Goal: Information Seeking & Learning: Understand process/instructions

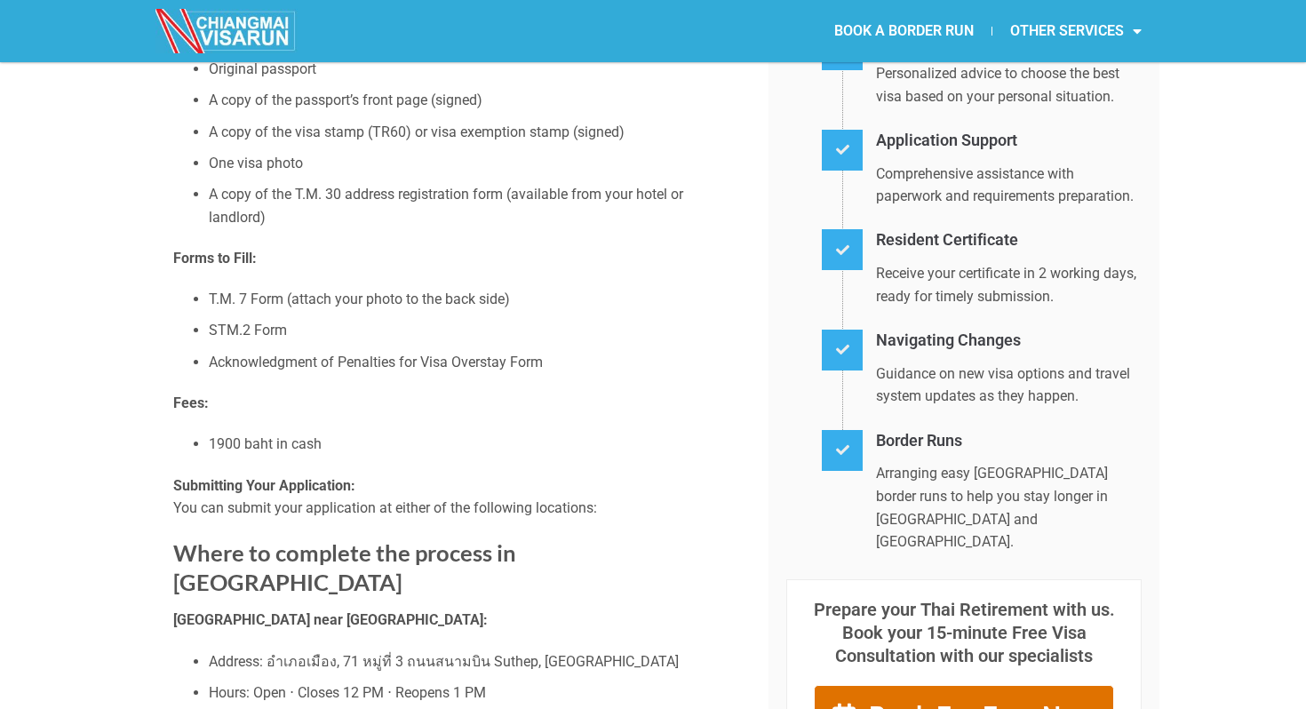
scroll to position [393, 0]
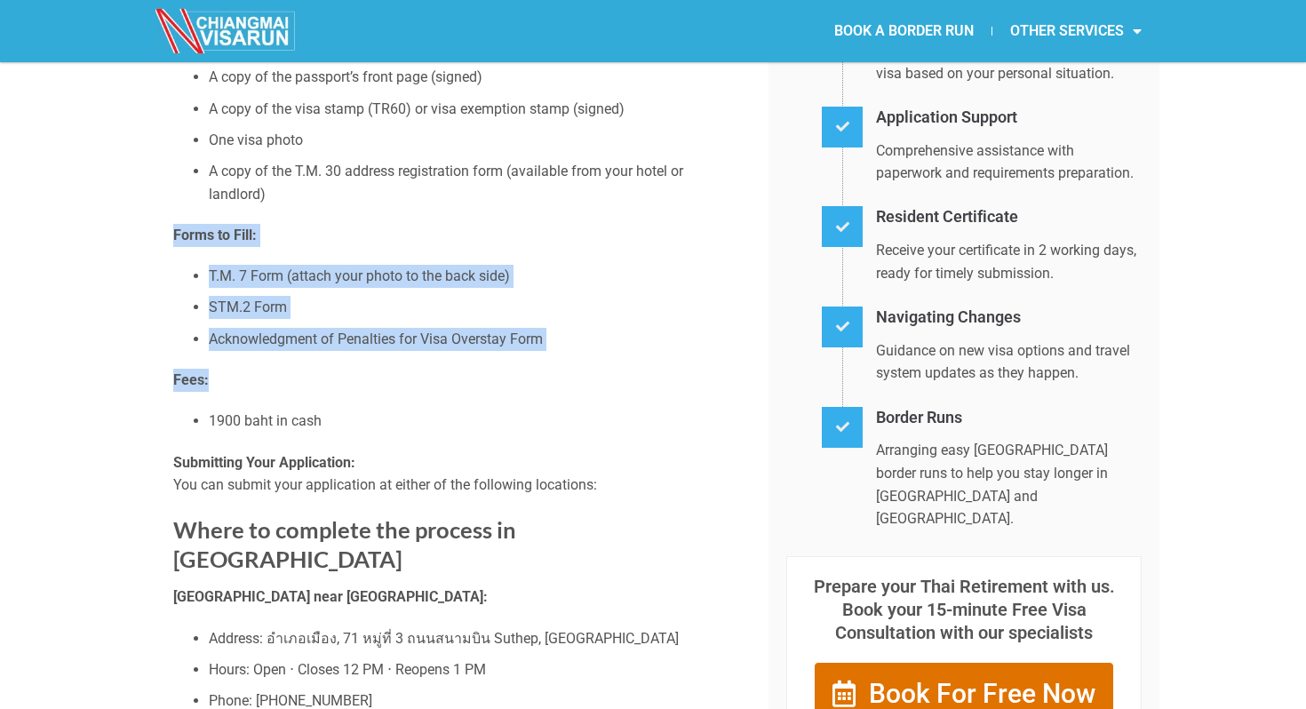
drag, startPoint x: 543, startPoint y: 375, endPoint x: 501, endPoint y: 209, distance: 171.2
drag, startPoint x: 501, startPoint y: 209, endPoint x: 576, endPoint y: 430, distance: 233.7
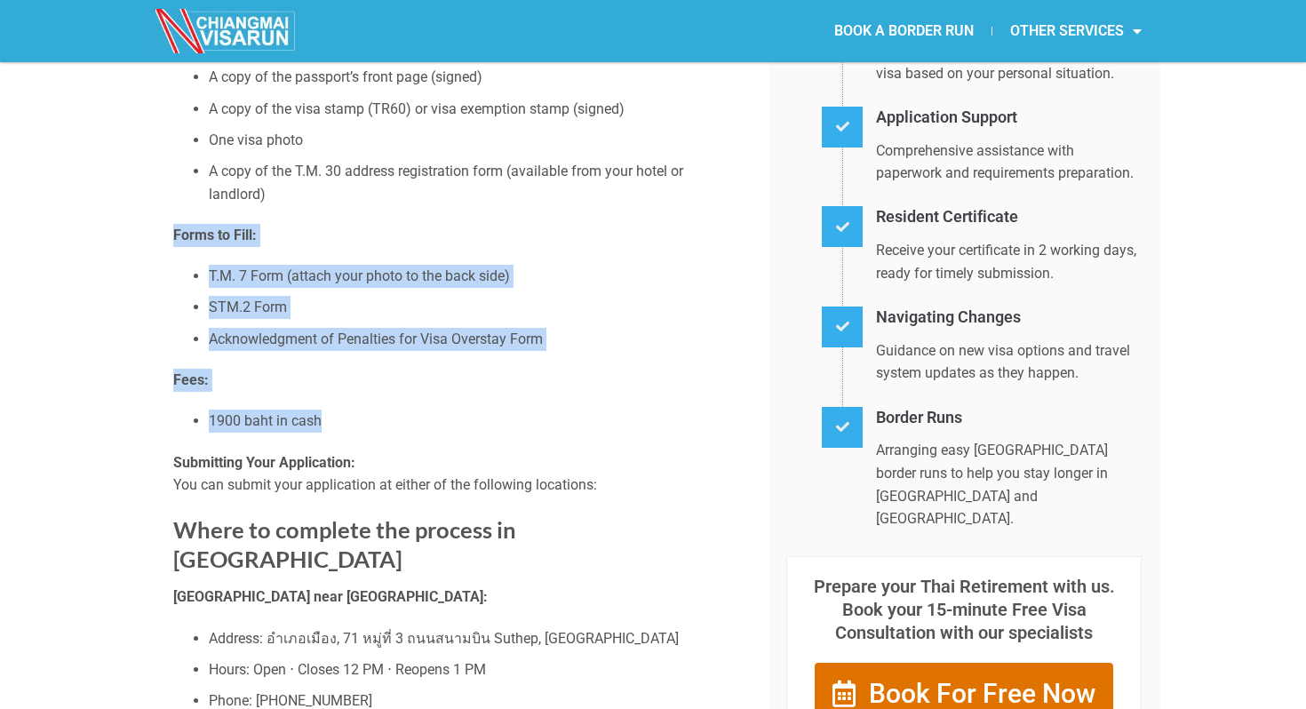
click at [576, 430] on li "1900 baht in cash" at bounding box center [475, 420] width 533 height 23
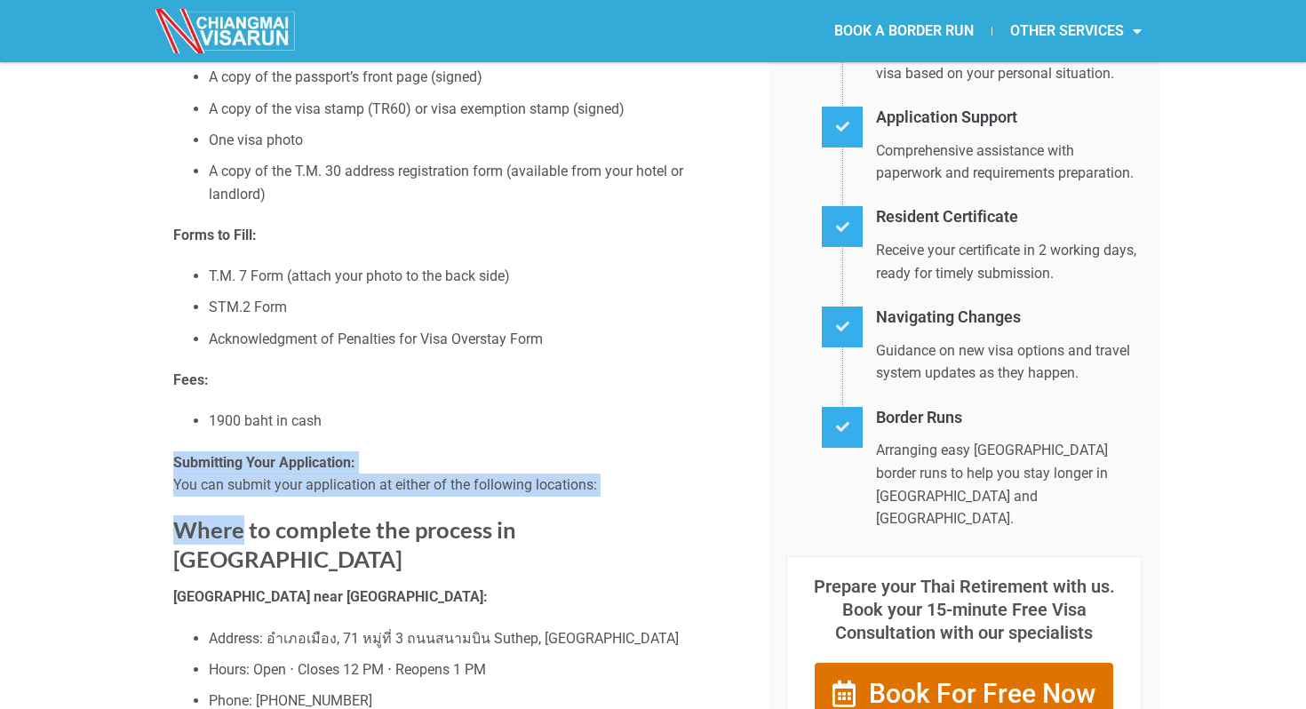
drag, startPoint x: 576, startPoint y: 430, endPoint x: 654, endPoint y: 506, distance: 108.6
click at [654, 506] on div "Submitting Your Application: You can submit your application at either of the f…" at bounding box center [457, 512] width 568 height 123
drag, startPoint x: 654, startPoint y: 506, endPoint x: 627, endPoint y: 413, distance: 97.0
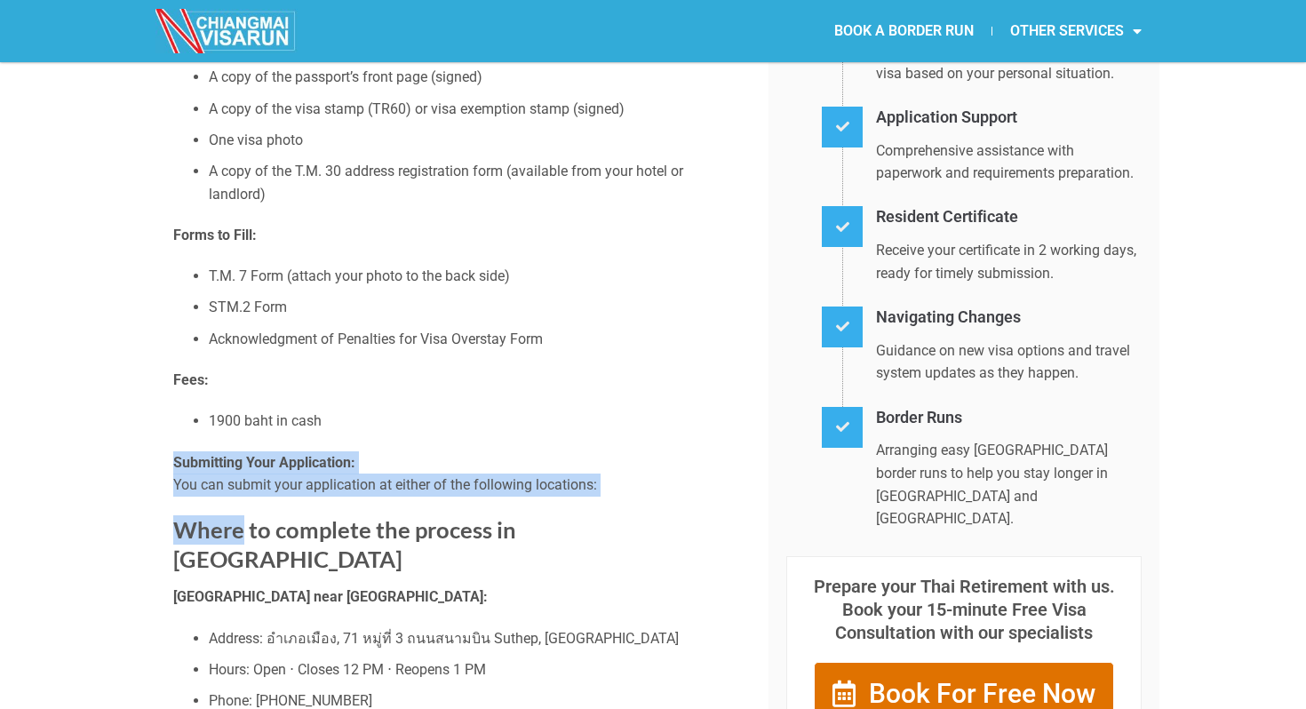
click at [627, 413] on li "1900 baht in cash" at bounding box center [475, 420] width 533 height 23
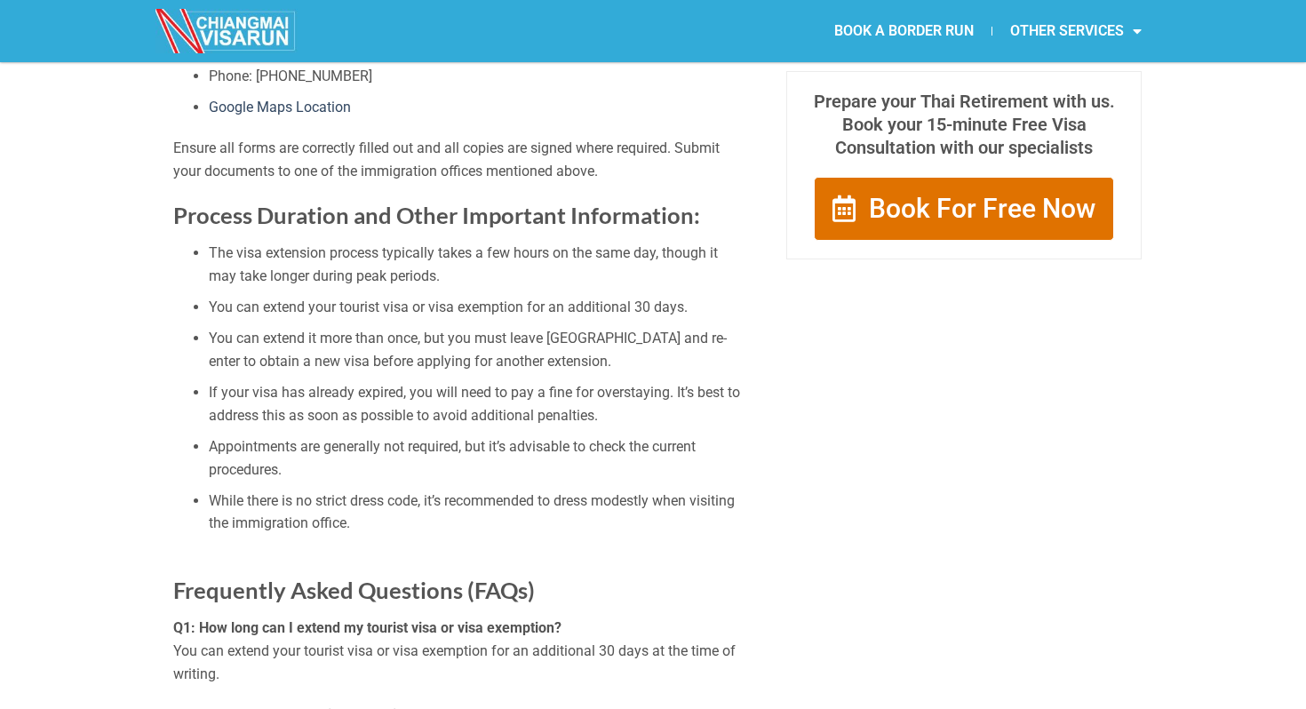
scroll to position [1237, 0]
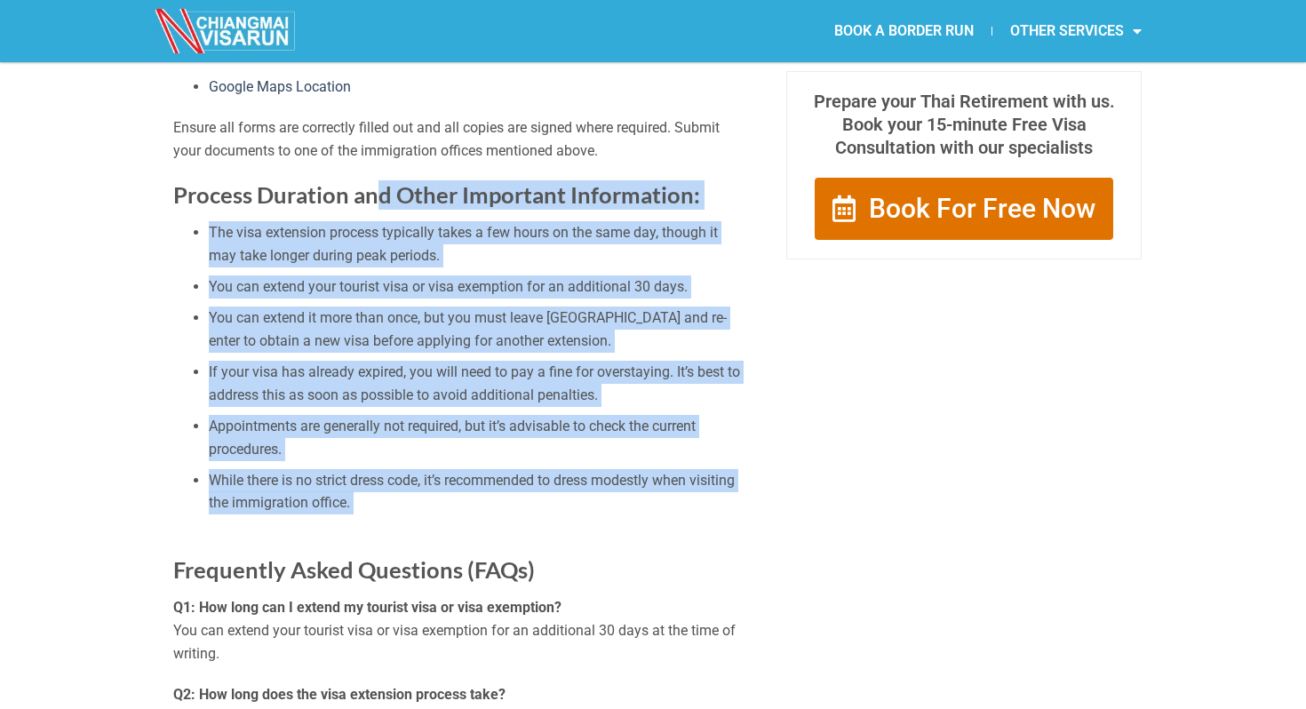
drag, startPoint x: 464, startPoint y: 516, endPoint x: 371, endPoint y: 193, distance: 336.2
click at [371, 193] on div "Planning to extend your stay in [GEOGRAPHIC_DATA]? This short guide should simp…" at bounding box center [457, 156] width 568 height 2313
click at [371, 193] on strong "Process Duration and Other Important Information:" at bounding box center [436, 194] width 527 height 27
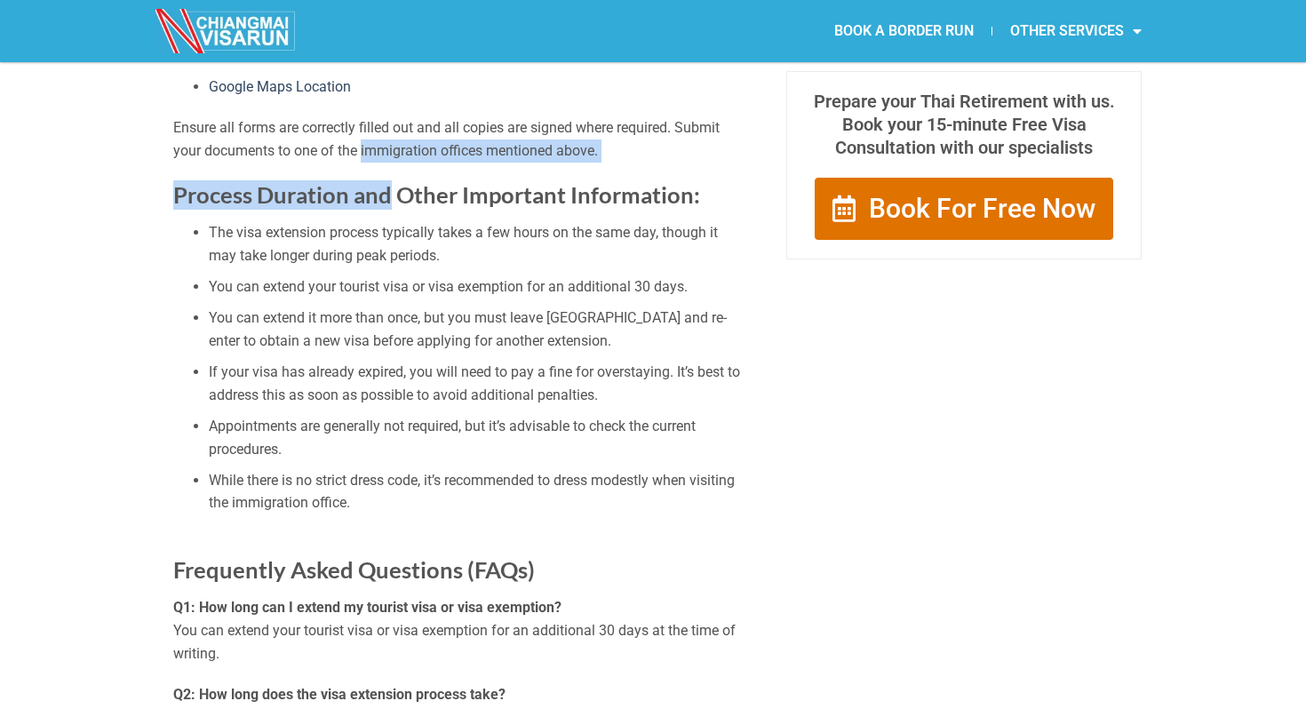
drag, startPoint x: 371, startPoint y: 193, endPoint x: 364, endPoint y: 148, distance: 45.0
click at [364, 148] on div "Planning to extend your stay in [GEOGRAPHIC_DATA]? This short guide should simp…" at bounding box center [457, 156] width 568 height 2313
click at [364, 148] on p "Ensure all forms are correctly filled out and all copies are signed where requi…" at bounding box center [457, 138] width 568 height 45
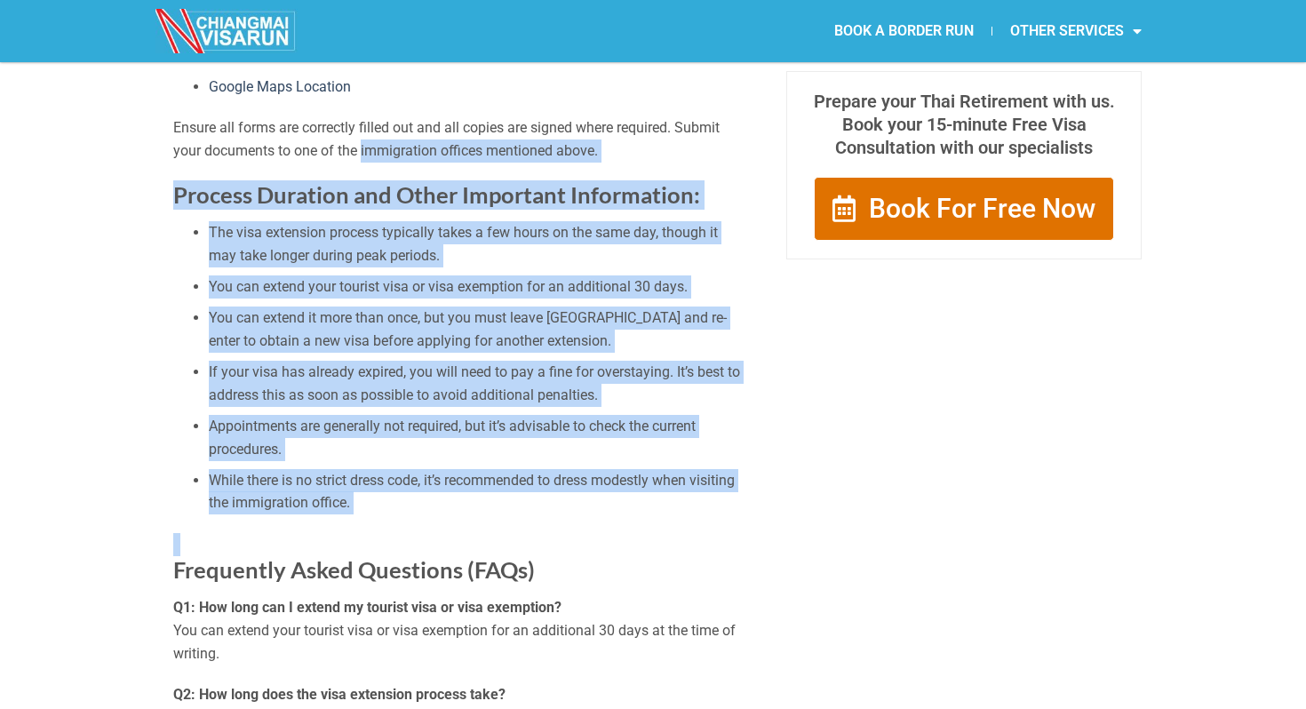
drag, startPoint x: 364, startPoint y: 148, endPoint x: 607, endPoint y: 531, distance: 453.1
click at [607, 531] on div "Planning to extend your stay in [GEOGRAPHIC_DATA]? This short guide should simp…" at bounding box center [457, 156] width 568 height 2313
click at [607, 533] on div at bounding box center [457, 544] width 568 height 23
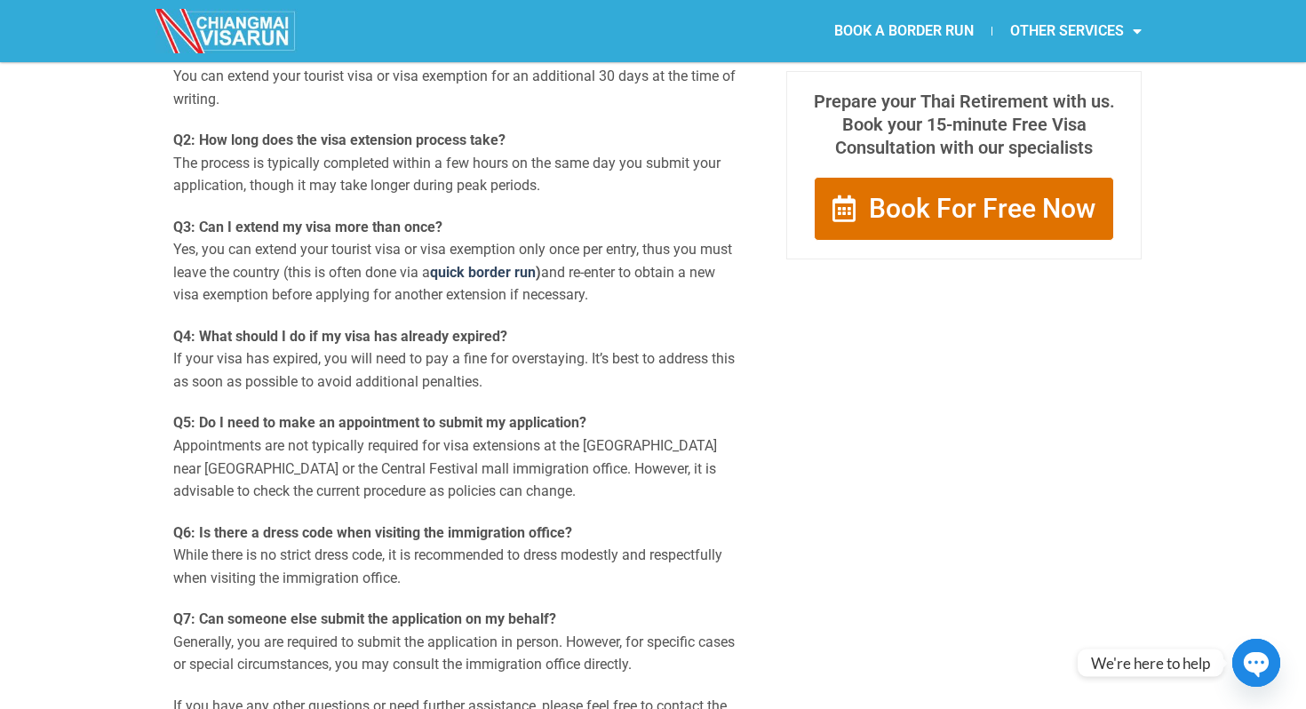
scroll to position [1794, 0]
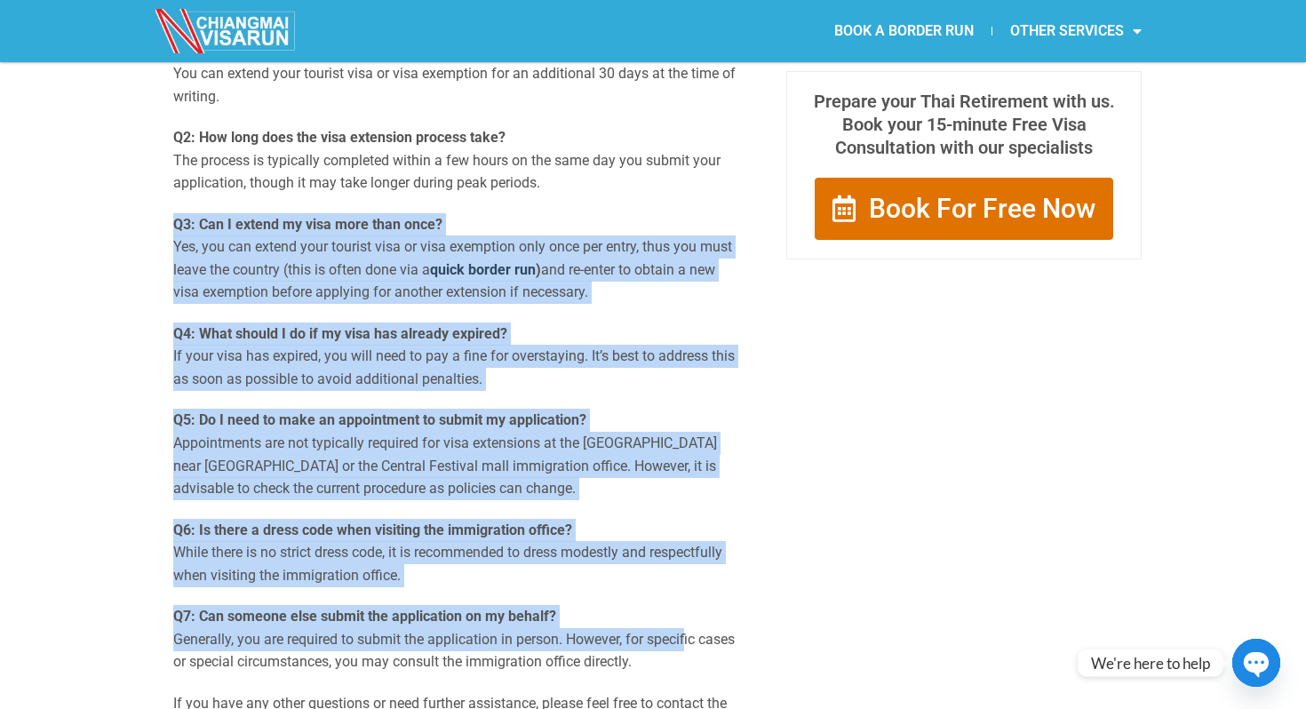
drag, startPoint x: 354, startPoint y: 193, endPoint x: 690, endPoint y: 624, distance: 546.8
click at [690, 624] on p "Q7: Can someone else submit the application on my behalf? Generally, you are re…" at bounding box center [457, 639] width 568 height 68
drag, startPoint x: 690, startPoint y: 624, endPoint x: 617, endPoint y: 381, distance: 254.0
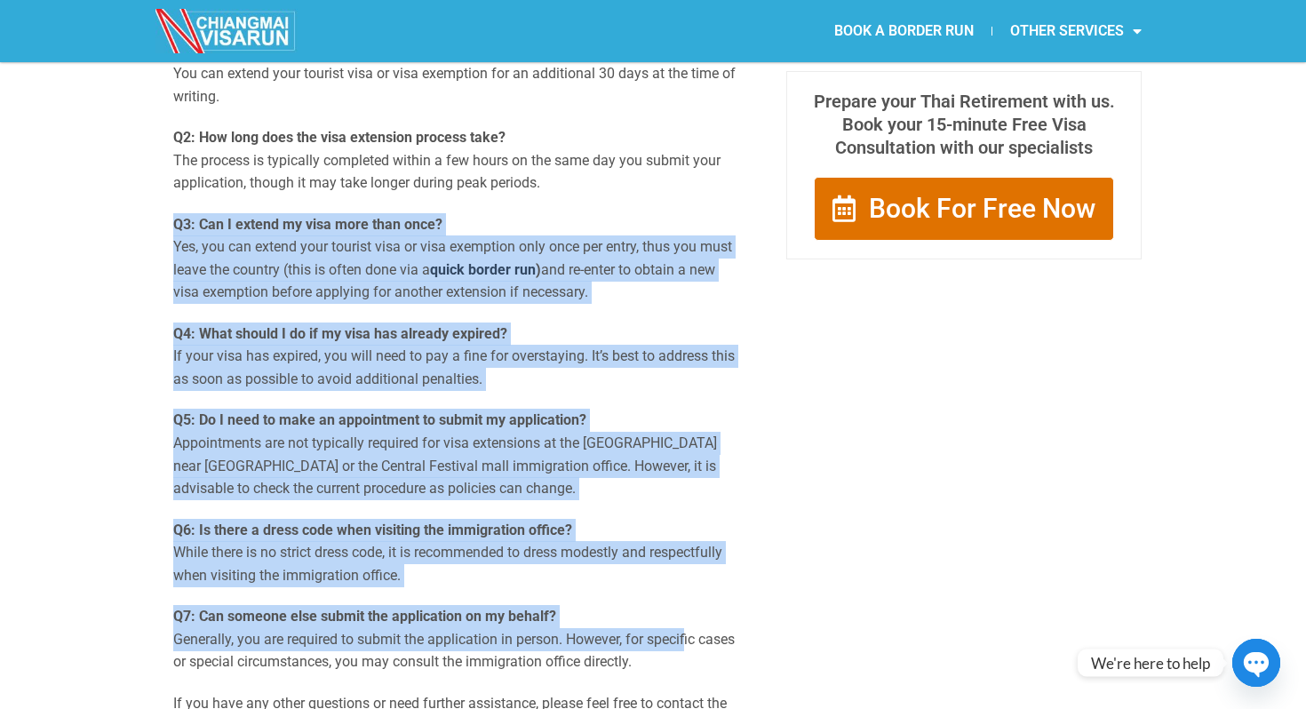
click at [617, 381] on p "Q4: What should I do if my visa has already expired? If your visa has expired, …" at bounding box center [457, 356] width 568 height 68
drag, startPoint x: 617, startPoint y: 381, endPoint x: 678, endPoint y: 574, distance: 202.0
click at [678, 574] on p "Q6: Is there a dress code when visiting the immigration office? While there is …" at bounding box center [457, 553] width 568 height 68
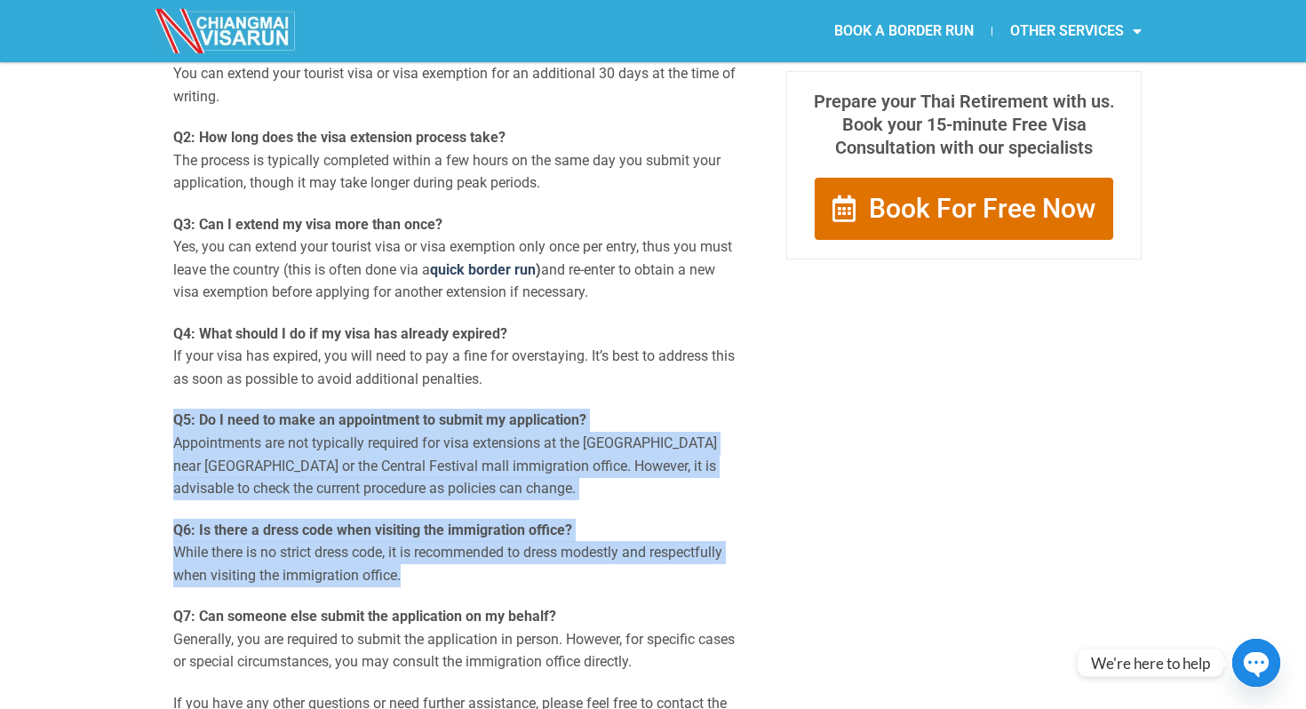
drag, startPoint x: 678, startPoint y: 574, endPoint x: 629, endPoint y: 387, distance: 192.8
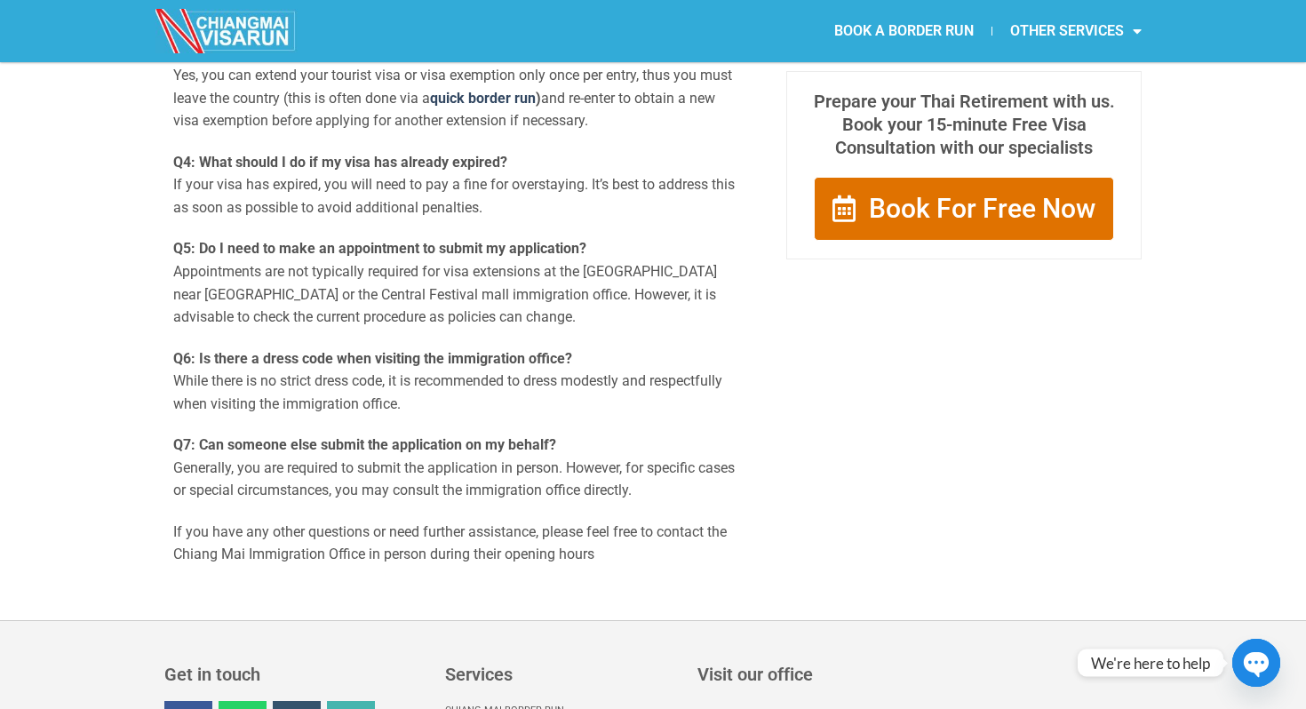
scroll to position [1967, 0]
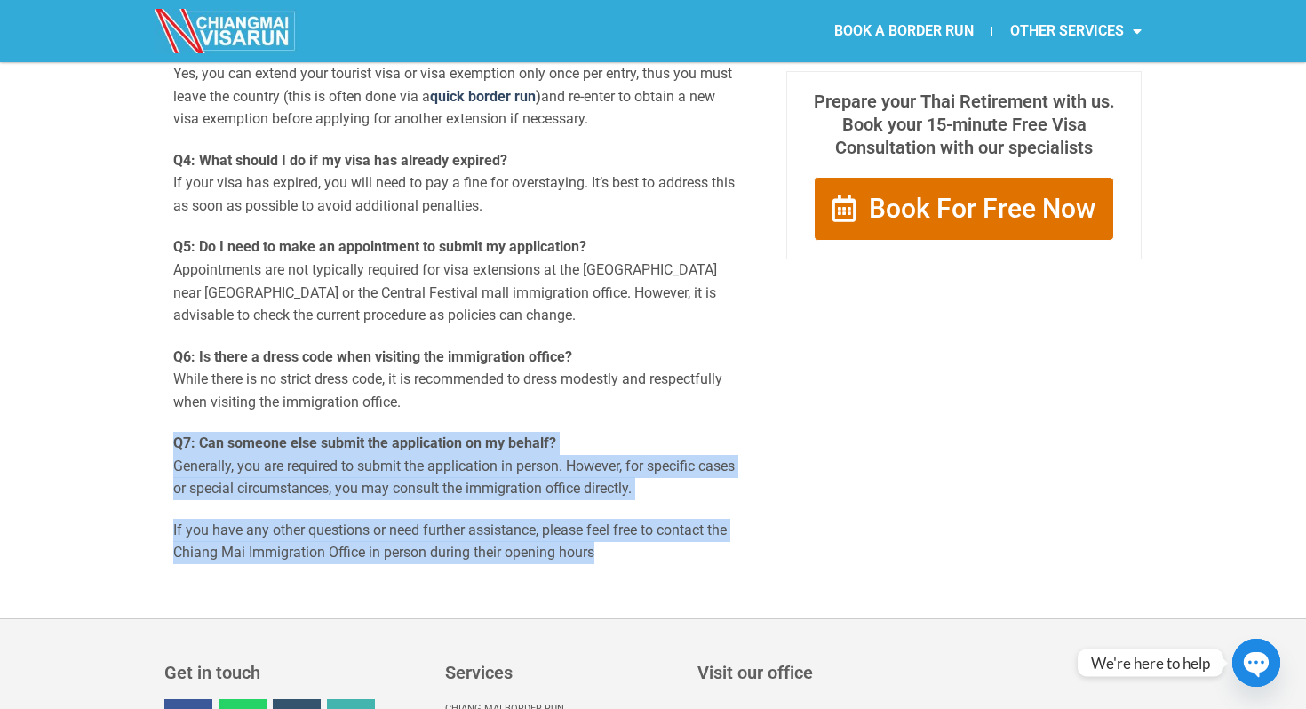
drag, startPoint x: 629, startPoint y: 387, endPoint x: 699, endPoint y: 571, distance: 196.8
drag, startPoint x: 699, startPoint y: 571, endPoint x: 638, endPoint y: 396, distance: 185.4
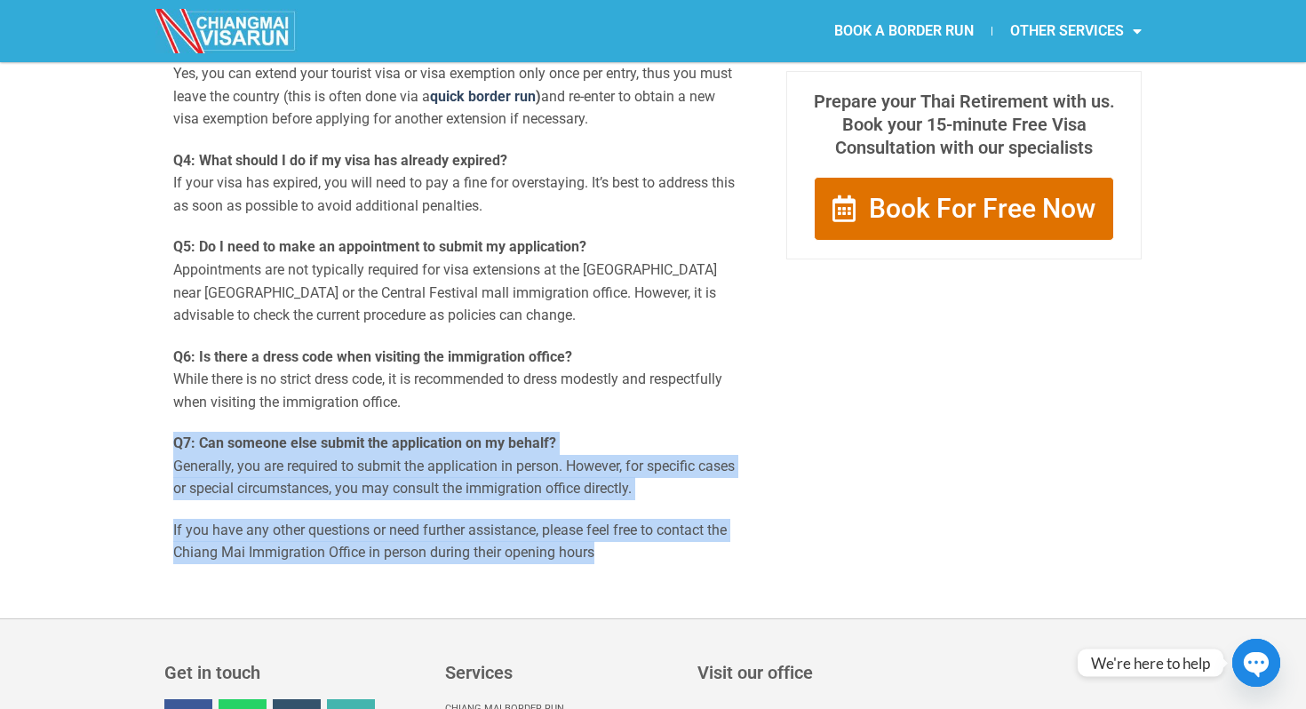
click at [638, 396] on p "Q6: Is there a dress code when visiting the immigration office? While there is …" at bounding box center [457, 379] width 568 height 68
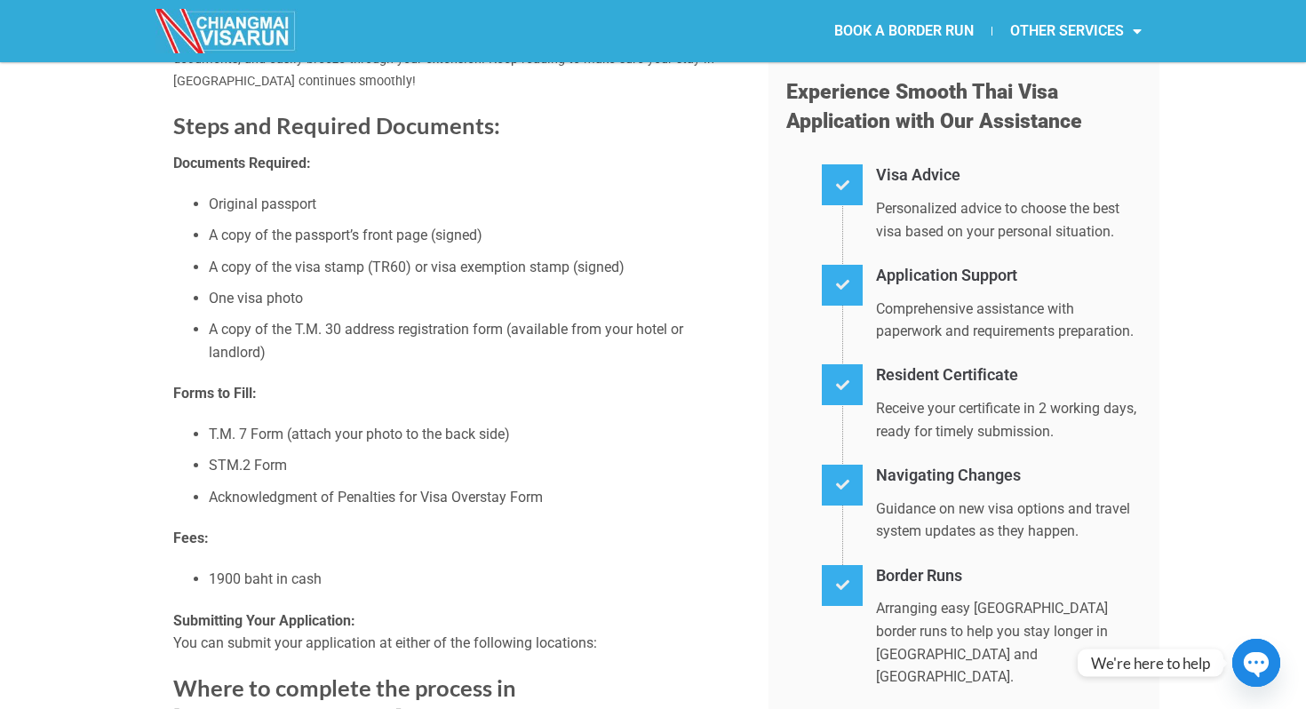
scroll to position [224, 0]
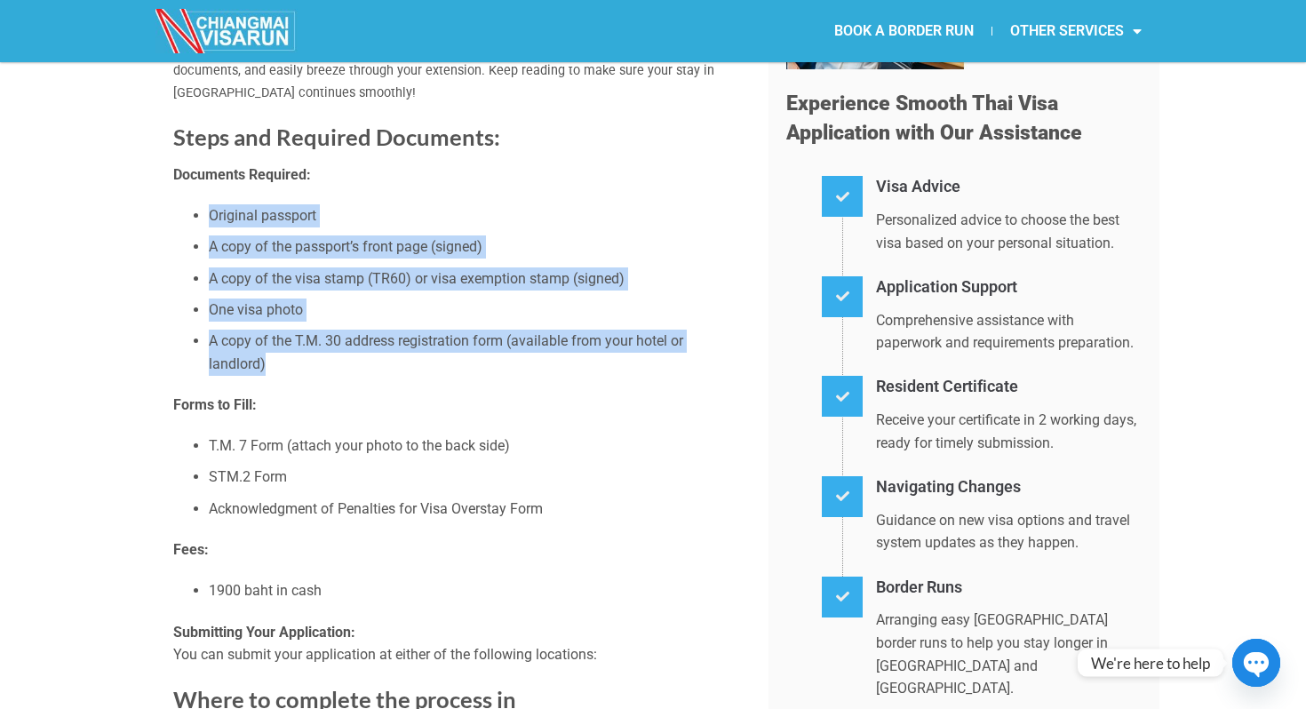
drag, startPoint x: 474, startPoint y: 361, endPoint x: 401, endPoint y: 196, distance: 180.5
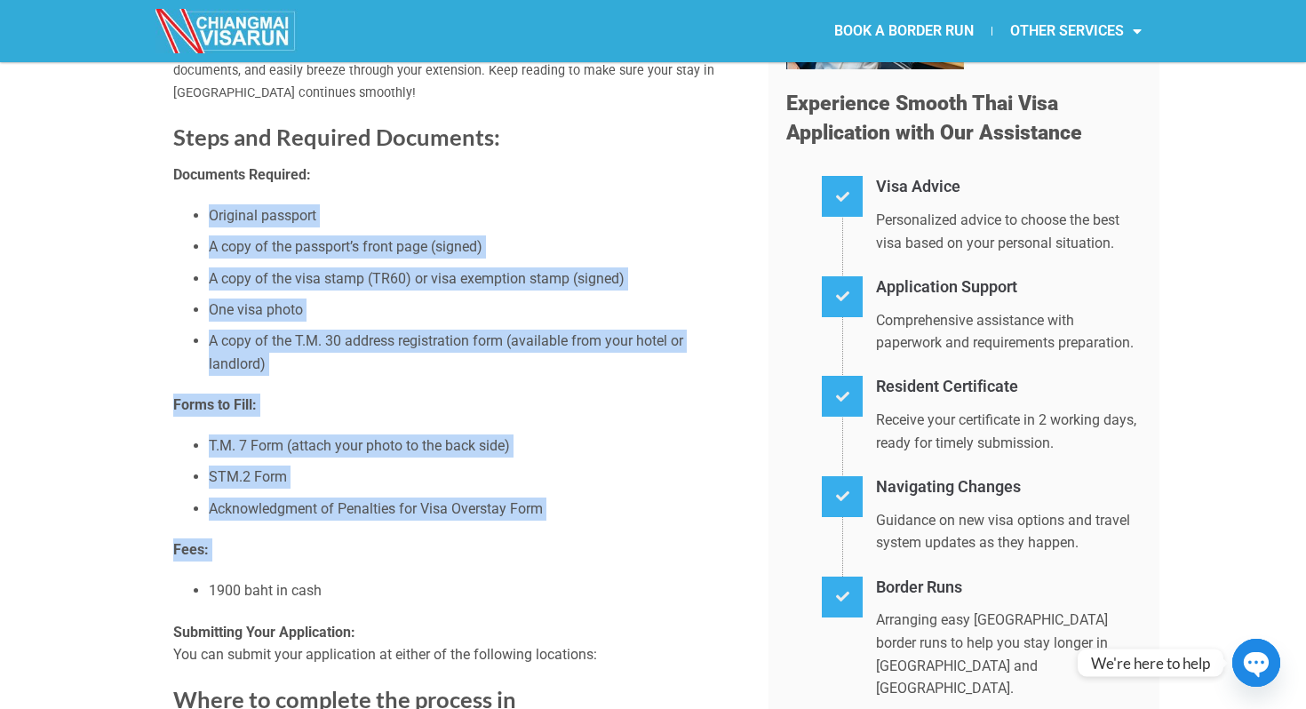
drag, startPoint x: 401, startPoint y: 196, endPoint x: 603, endPoint y: 549, distance: 406.1
click at [603, 549] on p "Fees:" at bounding box center [457, 549] width 568 height 23
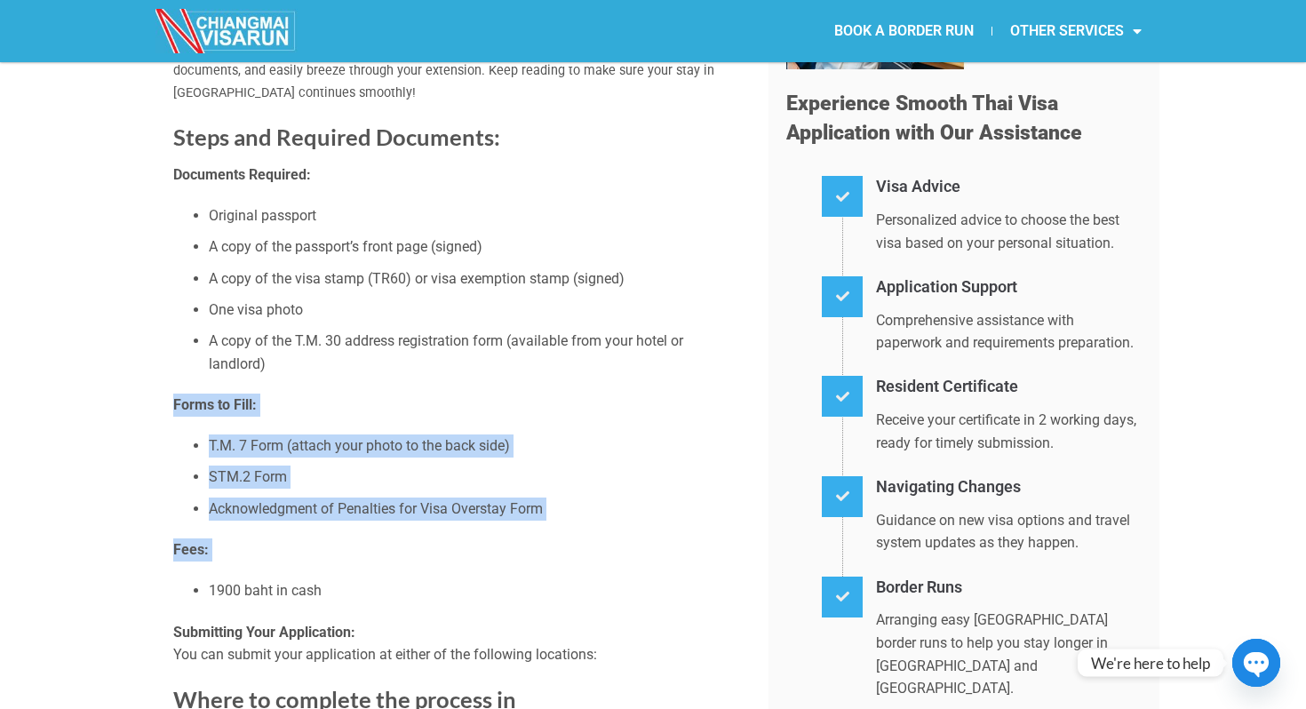
drag, startPoint x: 603, startPoint y: 549, endPoint x: 497, endPoint y: 370, distance: 207.4
click at [497, 370] on li "A copy of the T.M. 30 address registration form (available from your hotel or l…" at bounding box center [475, 351] width 533 height 45
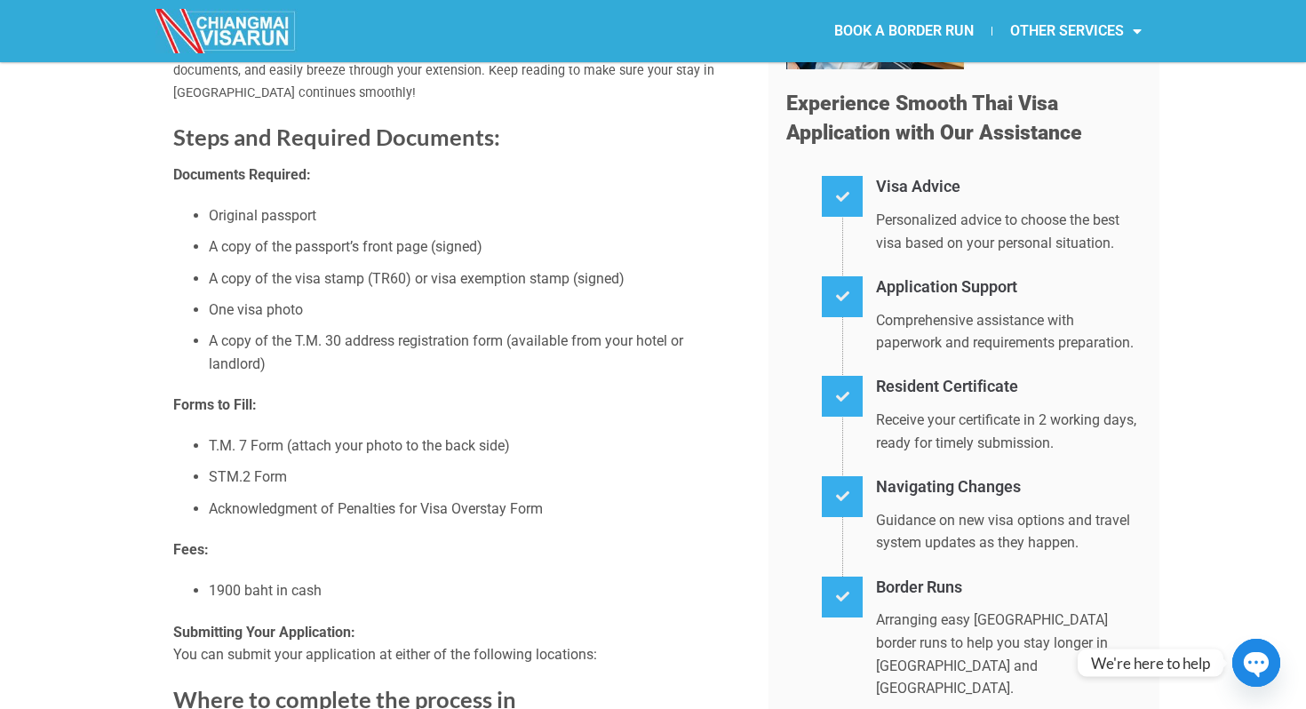
scroll to position [0, 0]
